Goal: Information Seeking & Learning: Compare options

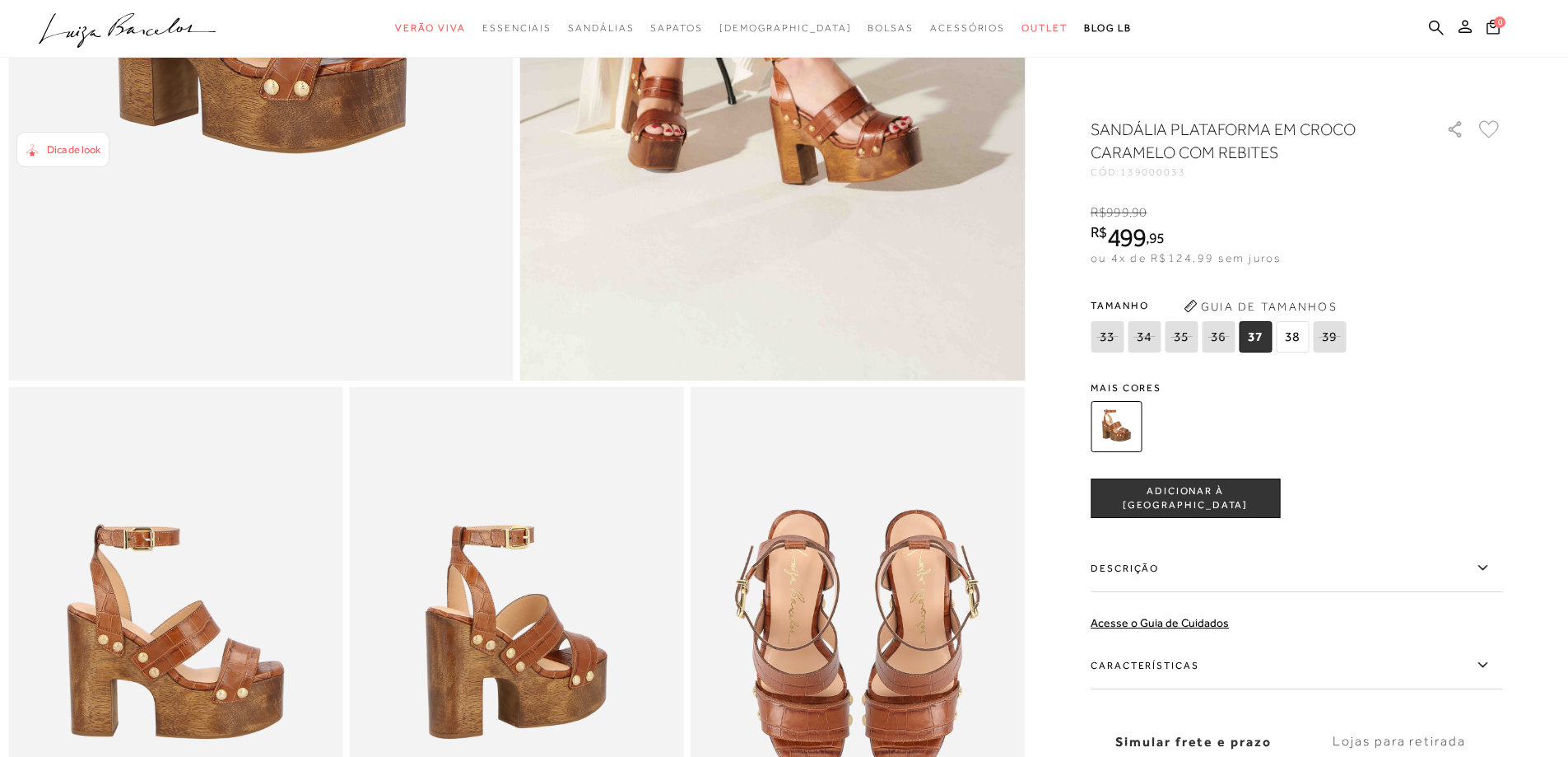
scroll to position [905, 0]
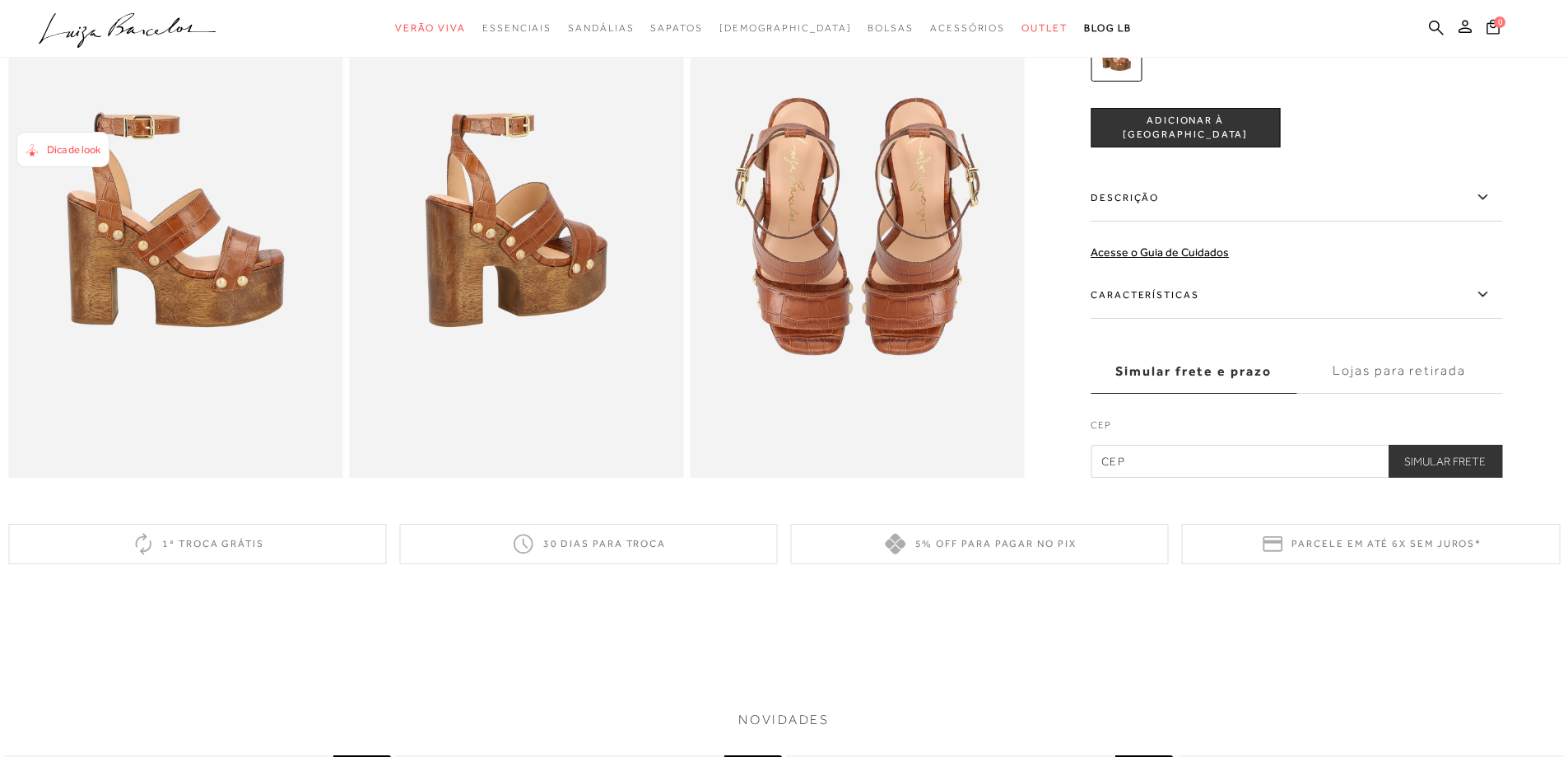
click at [212, 246] on img at bounding box center [176, 225] width 334 height 502
click at [178, 257] on img at bounding box center [176, 225] width 334 height 502
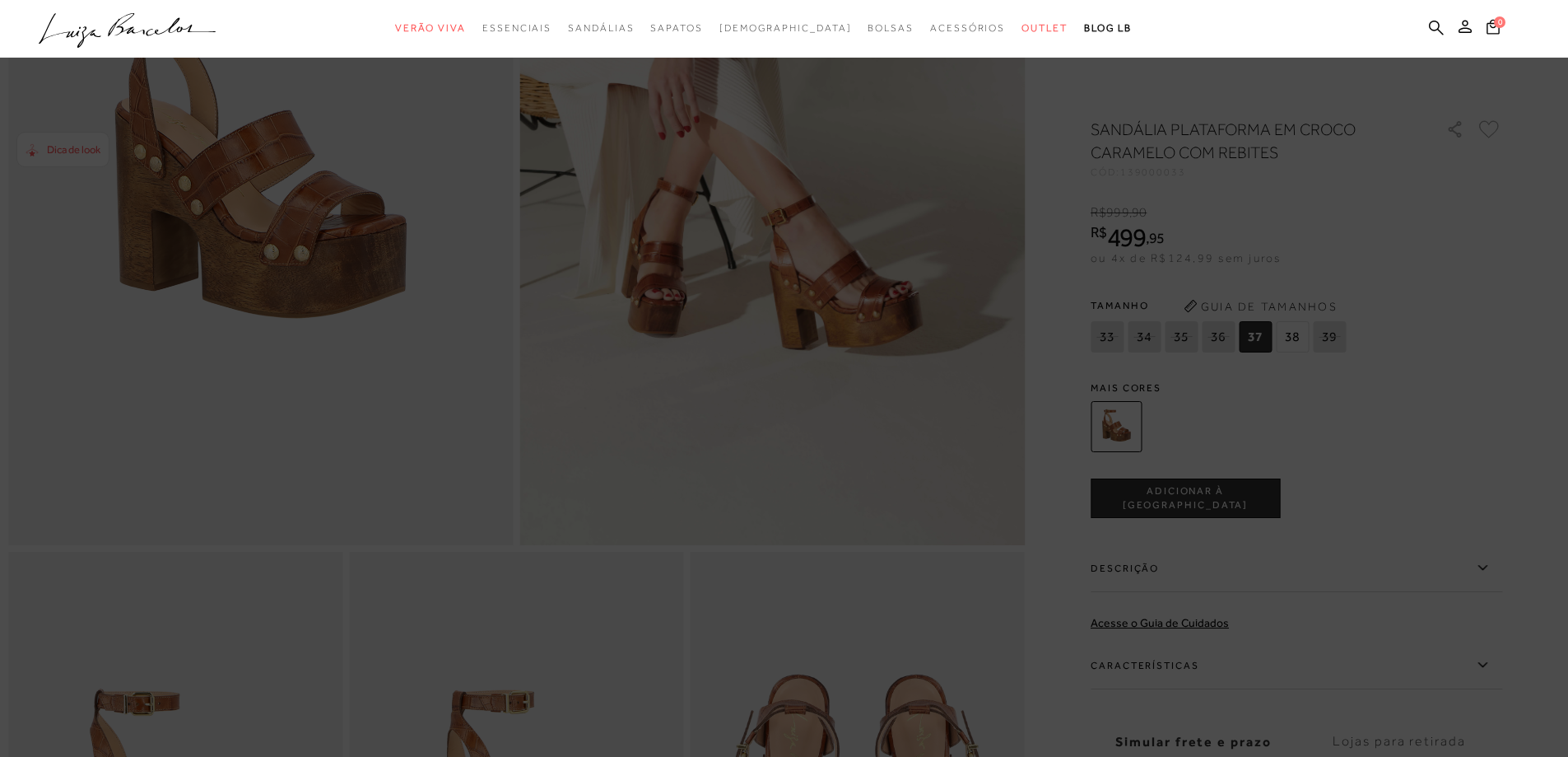
scroll to position [0, 0]
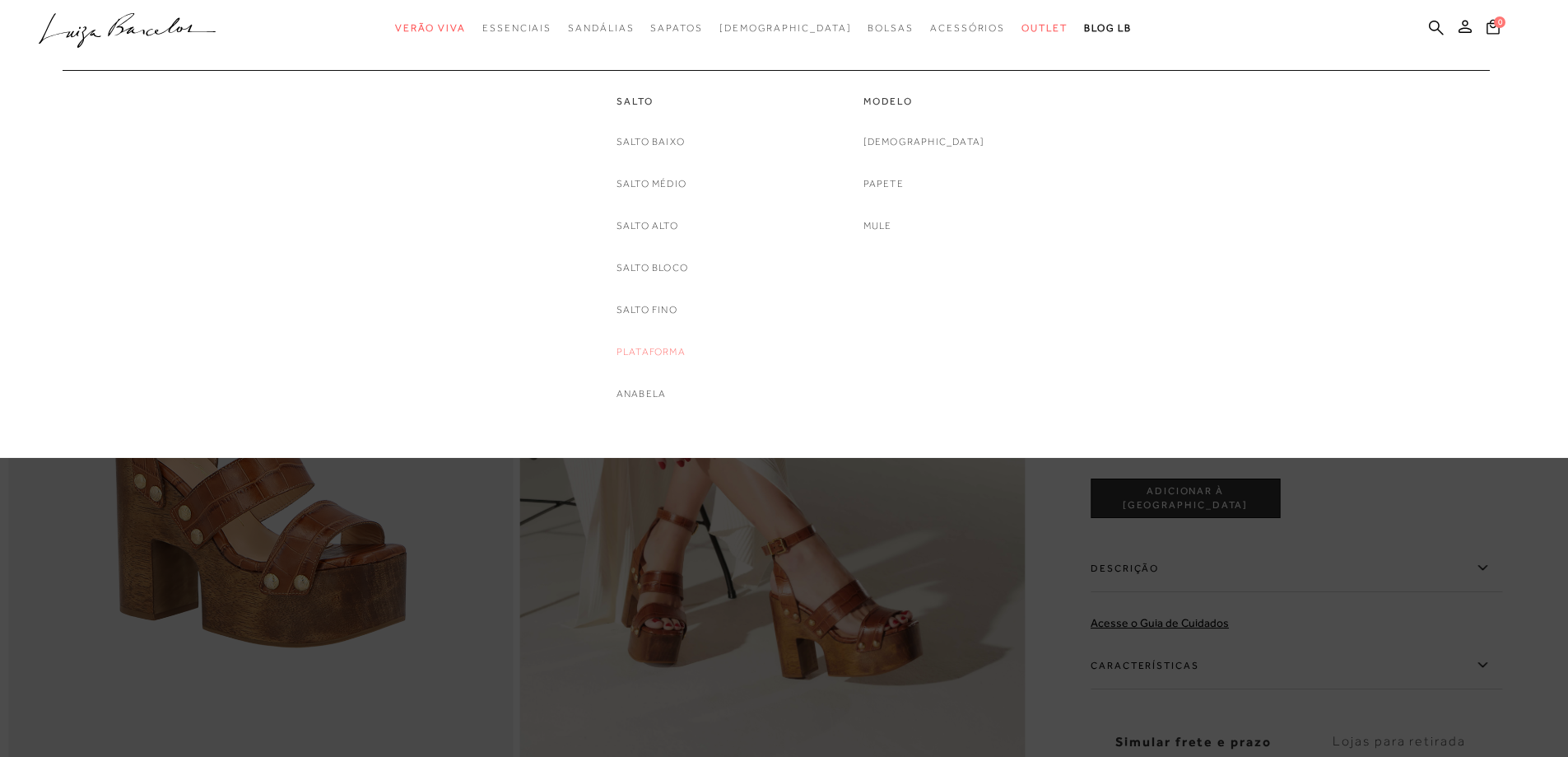
click at [633, 355] on link "Plataforma" at bounding box center [650, 352] width 69 height 17
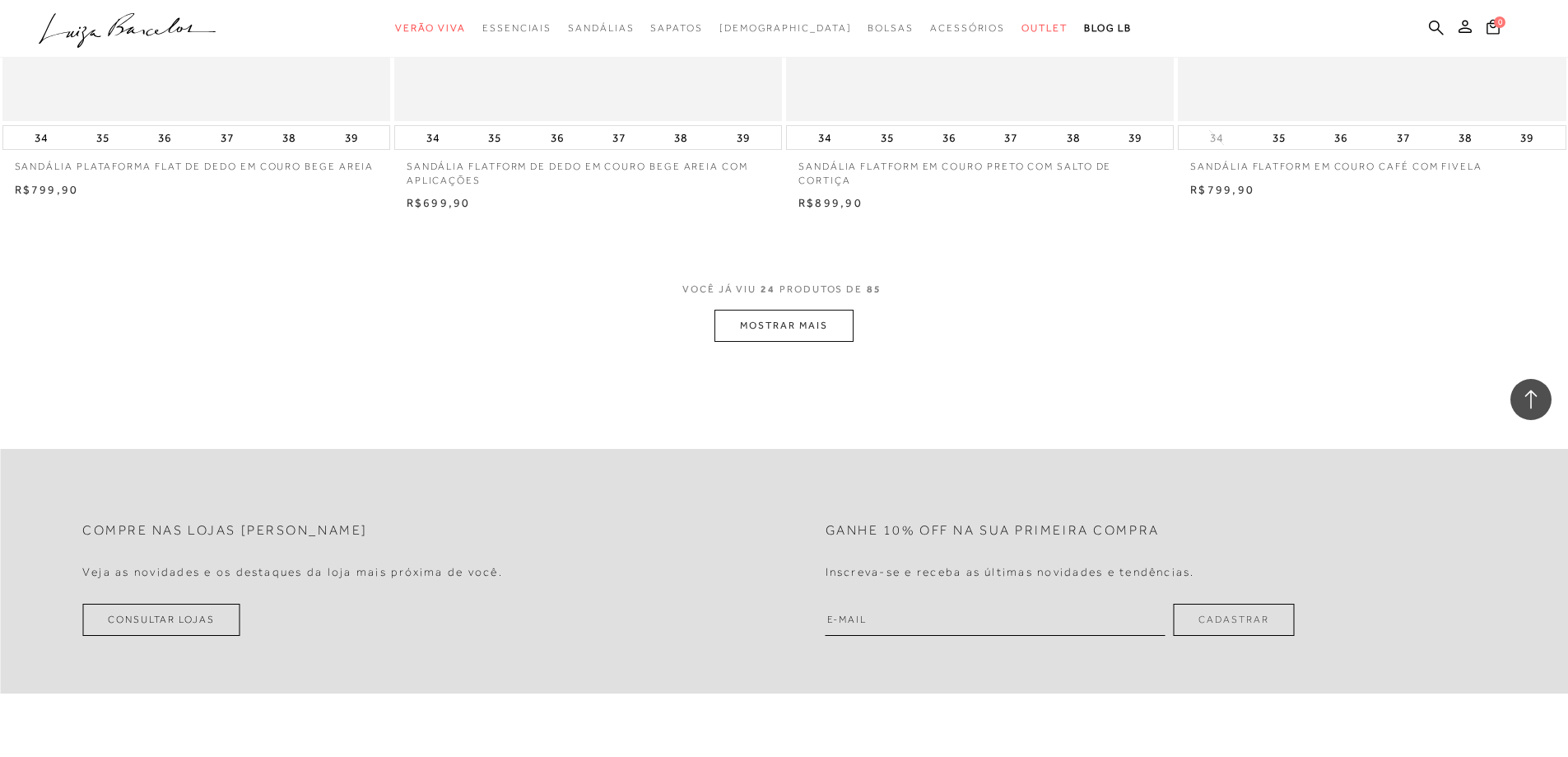
scroll to position [4034, 0]
click at [790, 309] on button "MOSTRAR MAIS" at bounding box center [783, 319] width 138 height 32
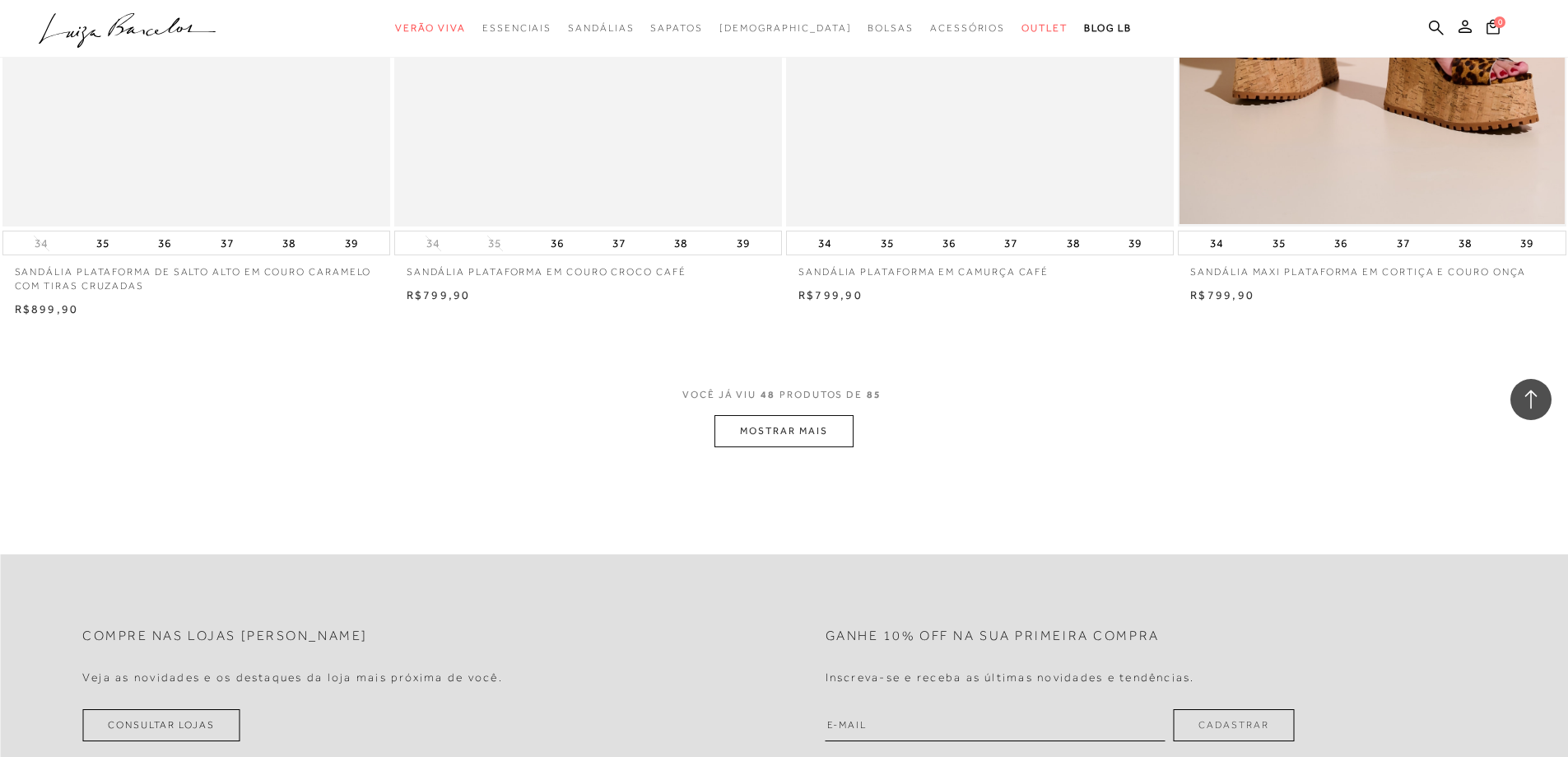
scroll to position [8069, 0]
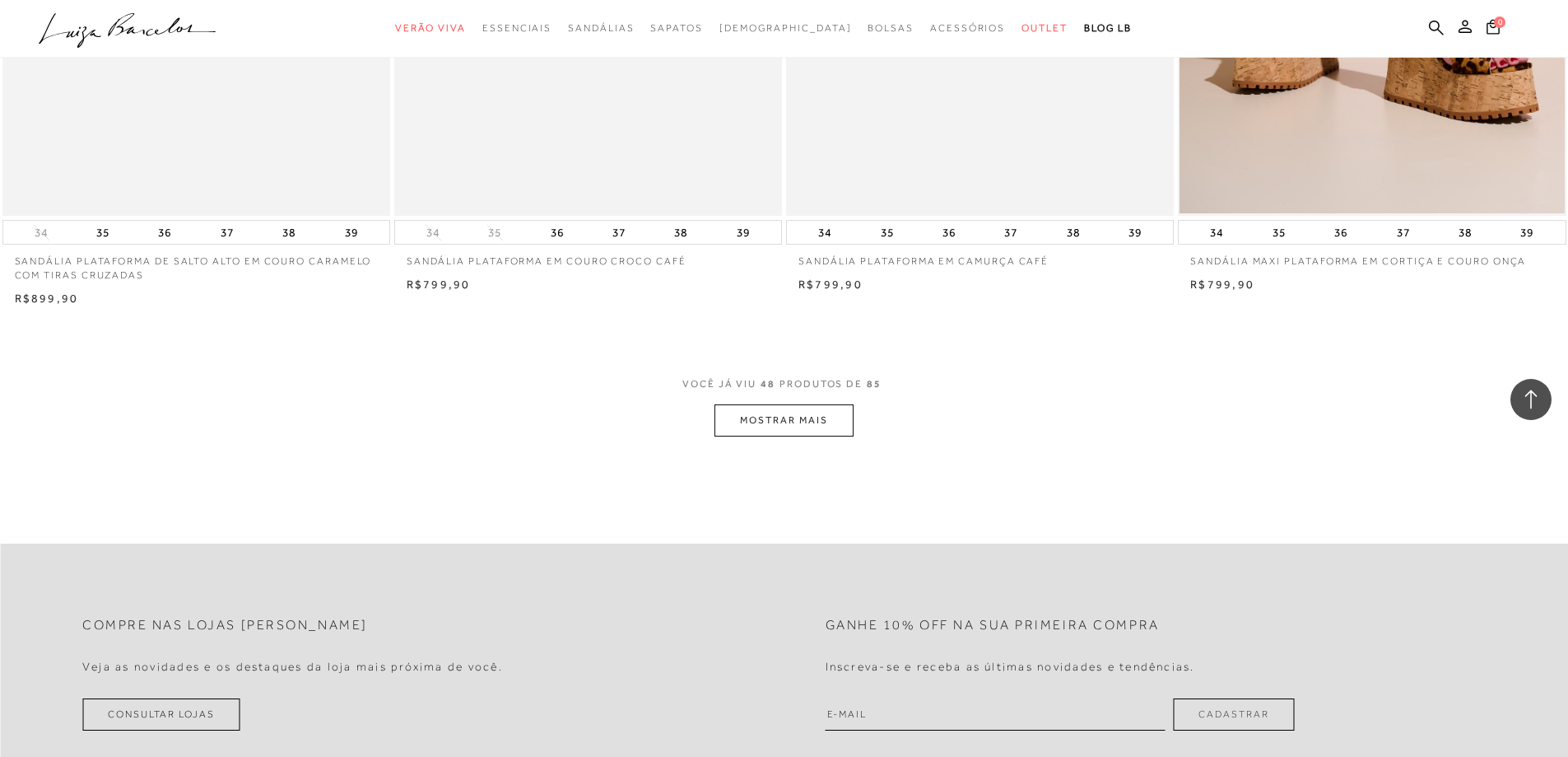
click at [842, 419] on button "MOSTRAR MAIS" at bounding box center [783, 420] width 138 height 32
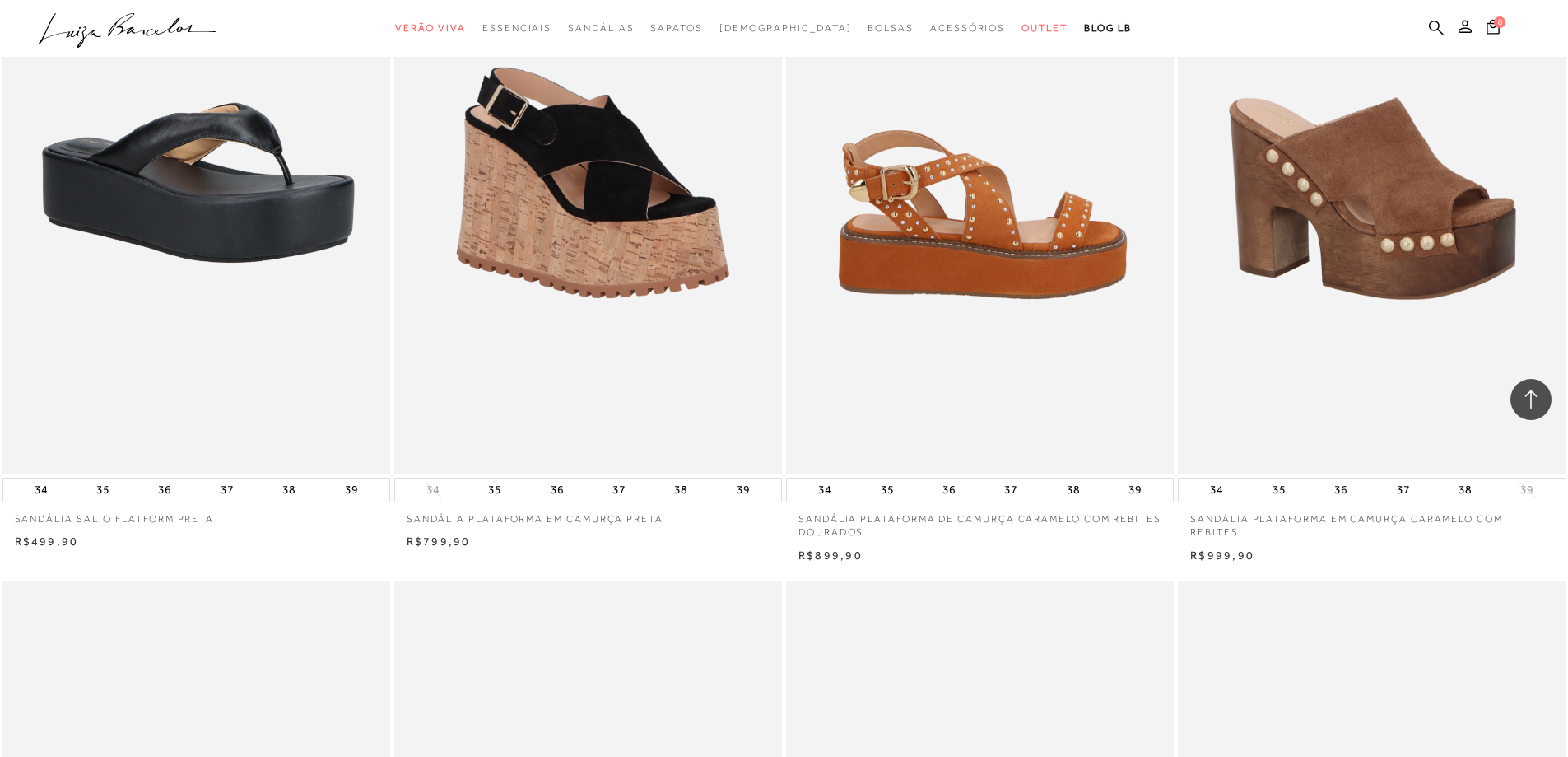
scroll to position [11198, 0]
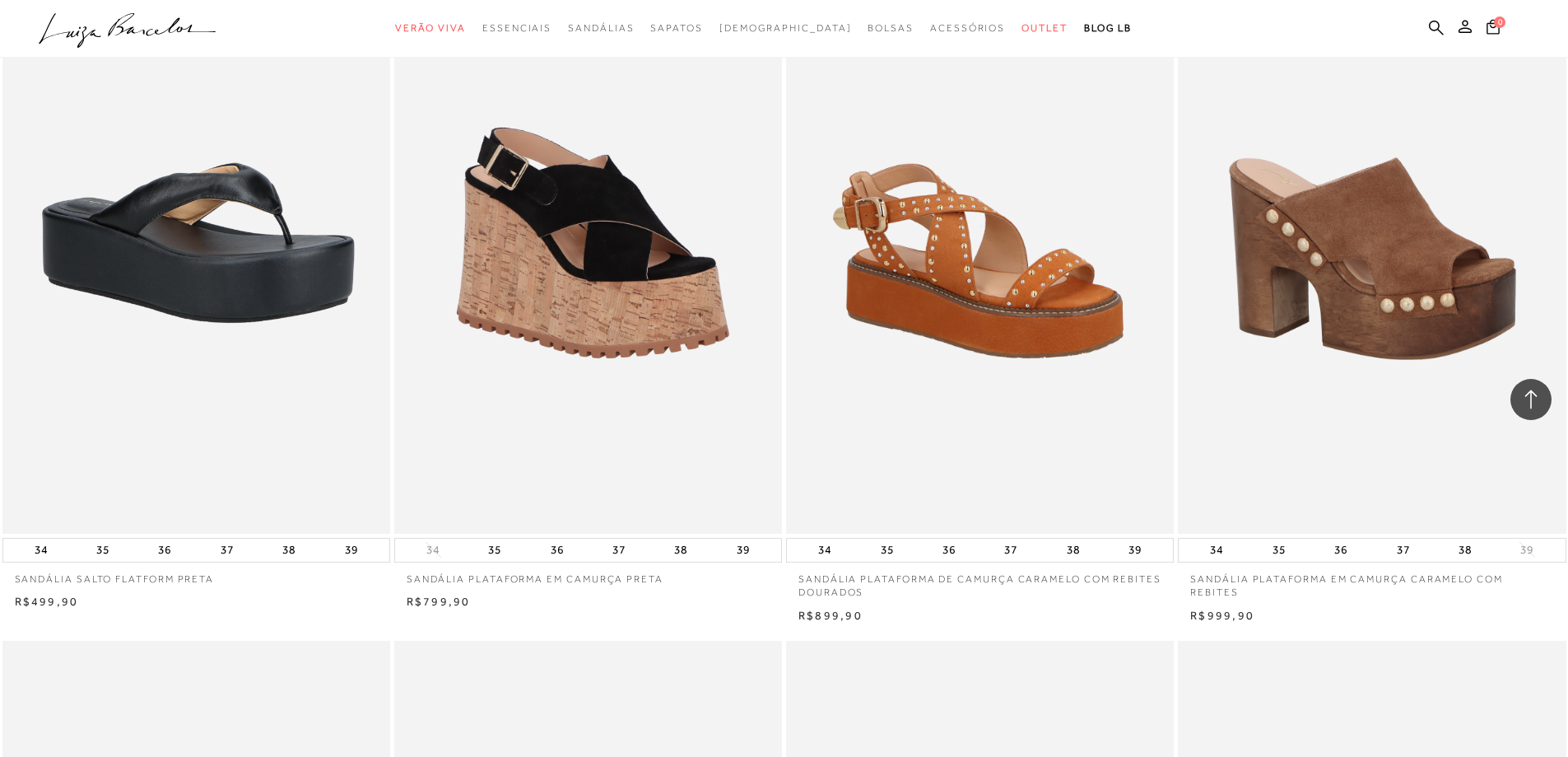
click at [1159, 613] on div "R$899,90" at bounding box center [979, 616] width 387 height 16
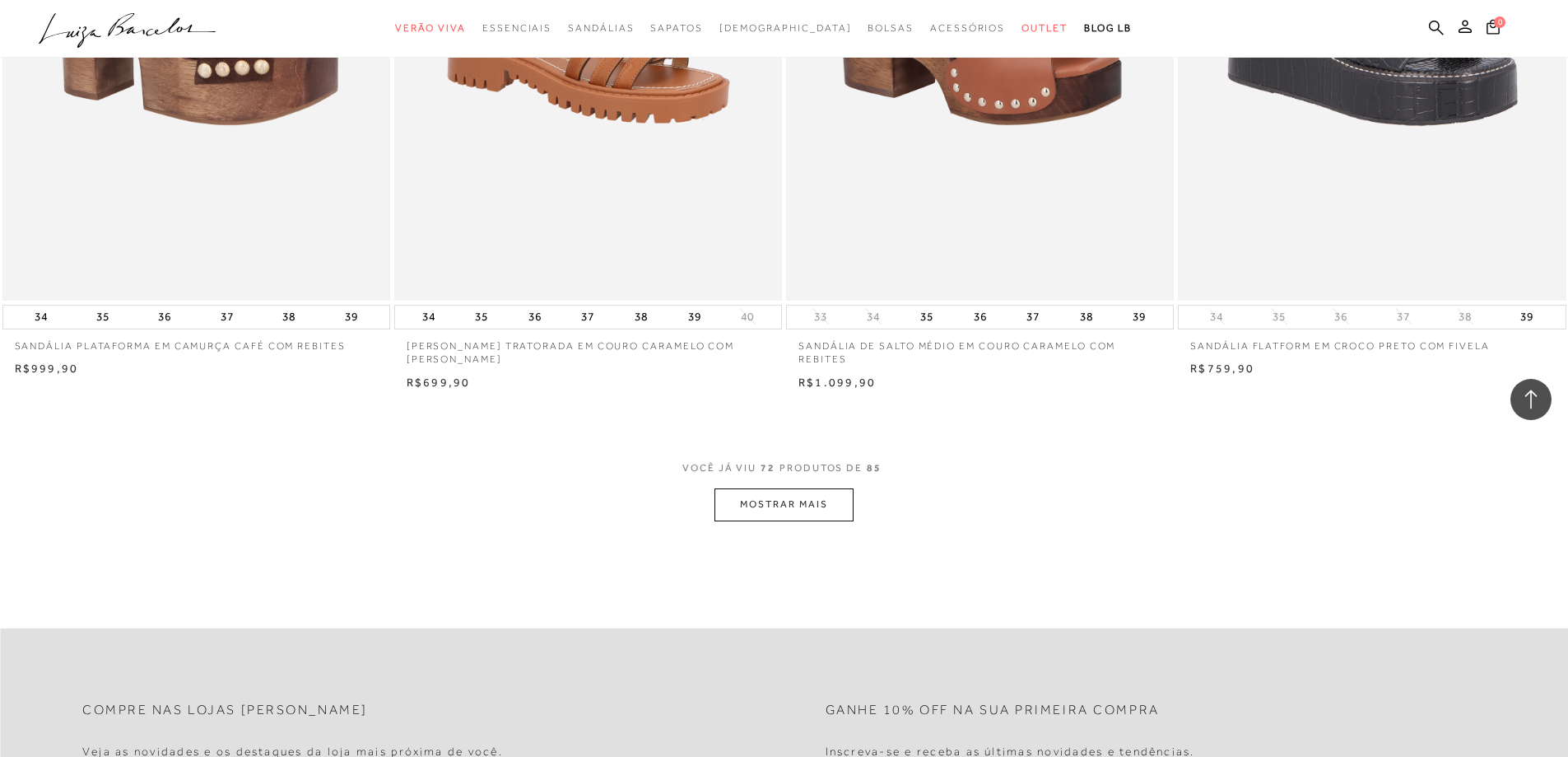
scroll to position [12186, 0]
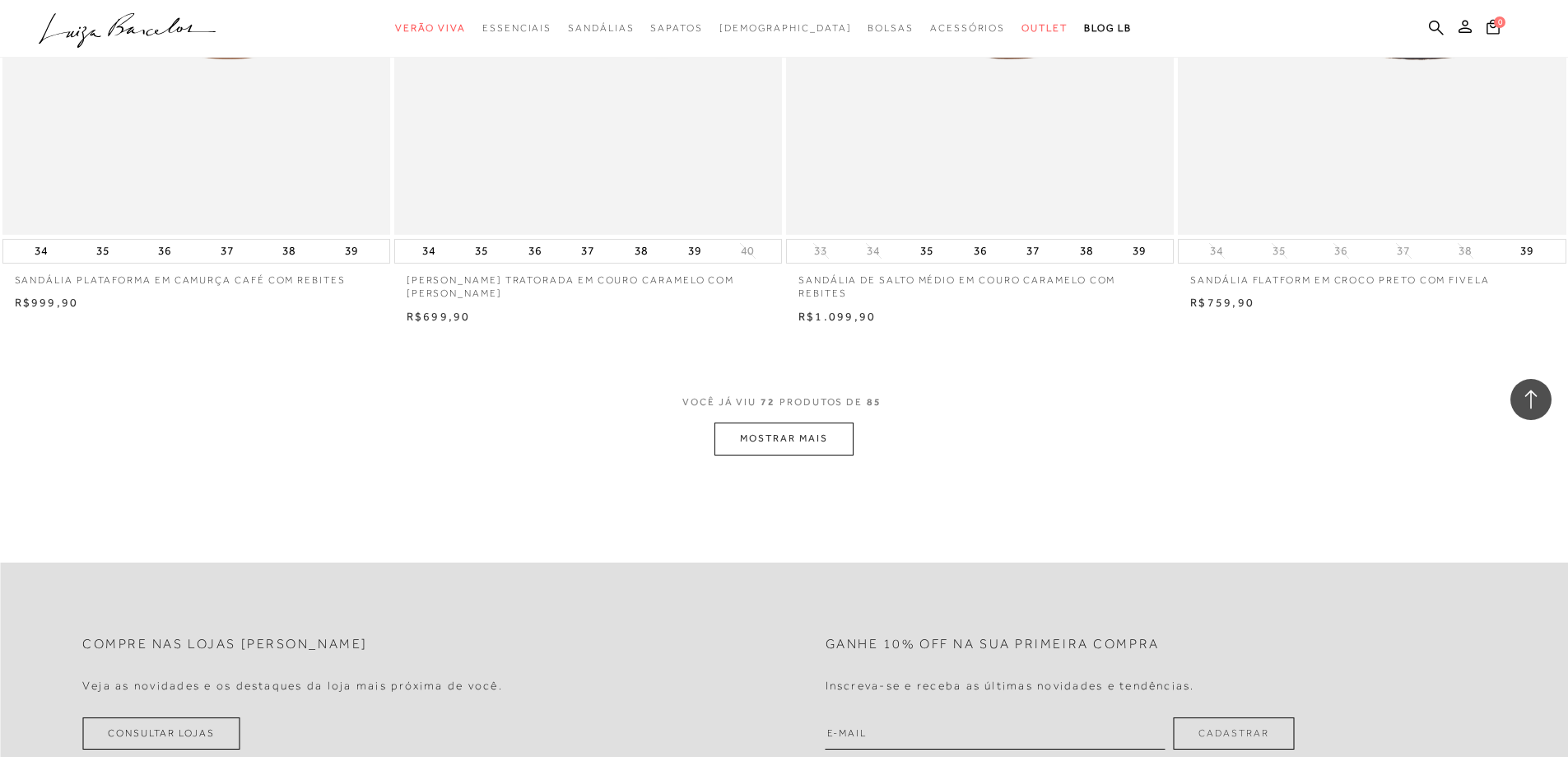
click at [788, 427] on button "MOSTRAR MAIS" at bounding box center [783, 438] width 138 height 32
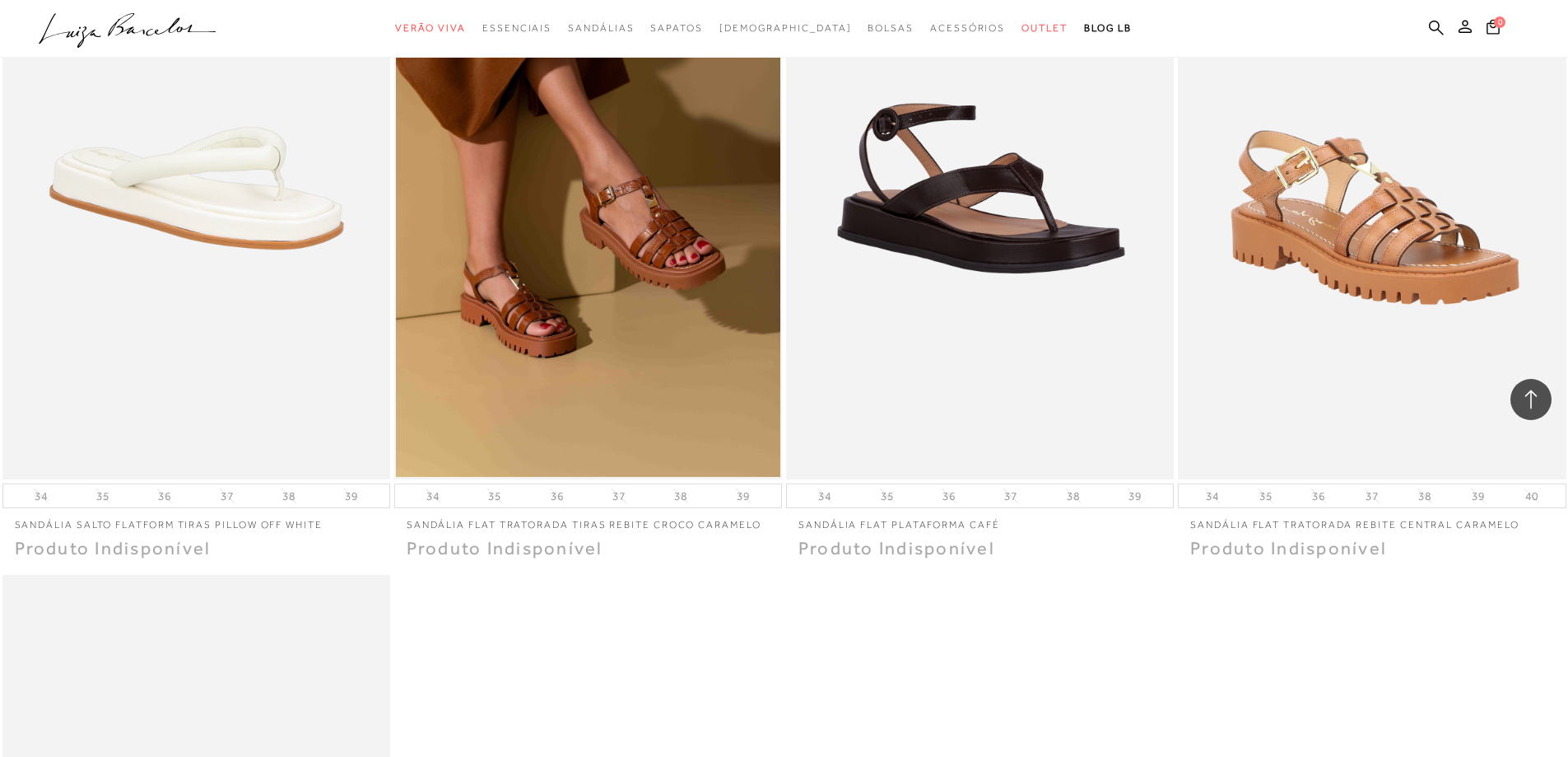
scroll to position [14327, 0]
